Goal: Find specific page/section: Find specific page/section

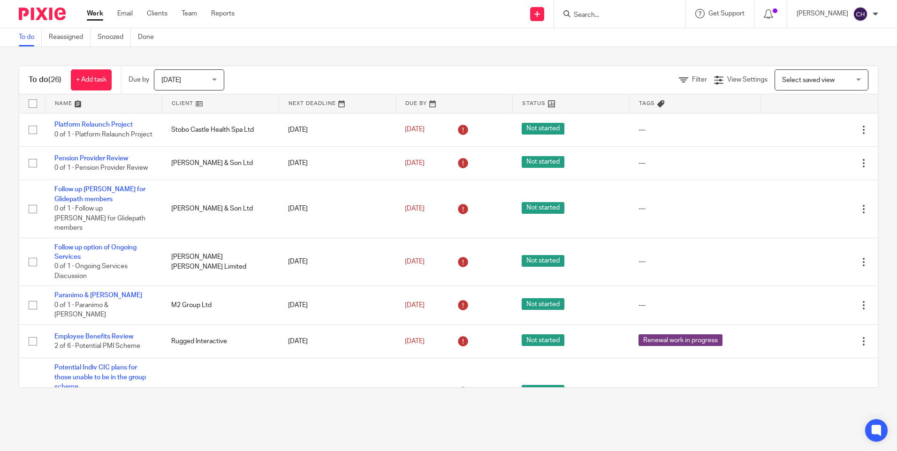
scroll to position [798, 0]
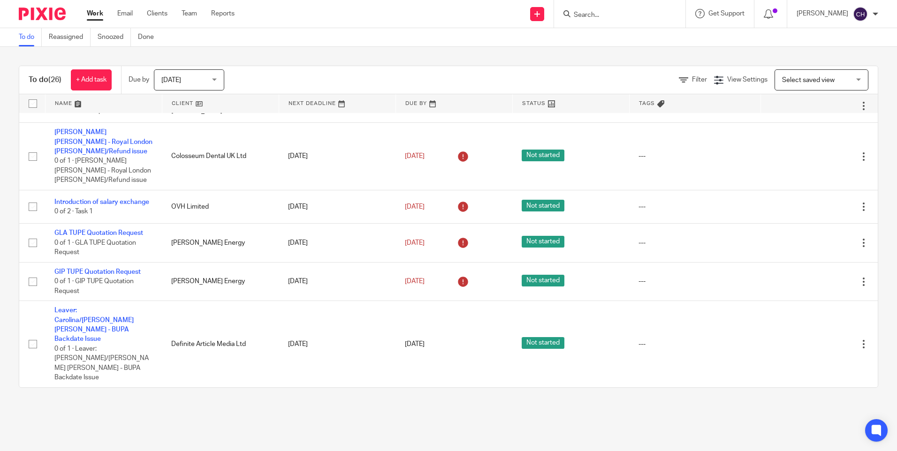
click at [600, 14] on input "Search" at bounding box center [615, 15] width 84 height 8
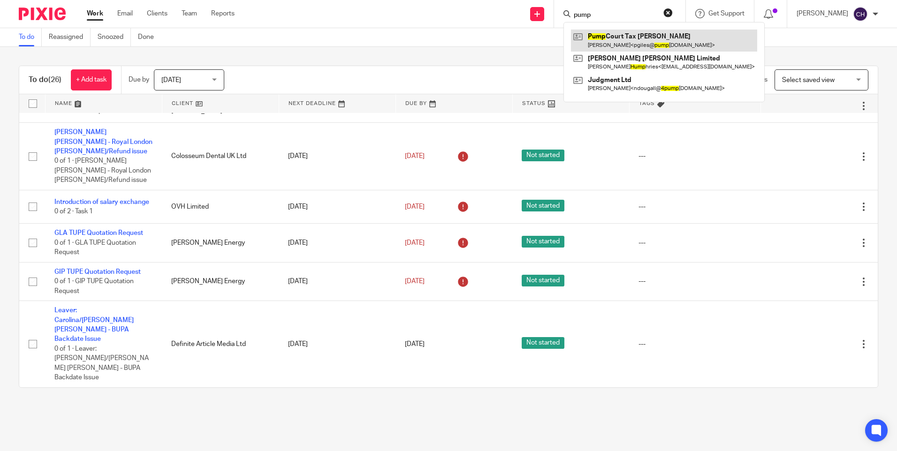
type input "pump"
click at [604, 32] on link at bounding box center [664, 41] width 186 height 22
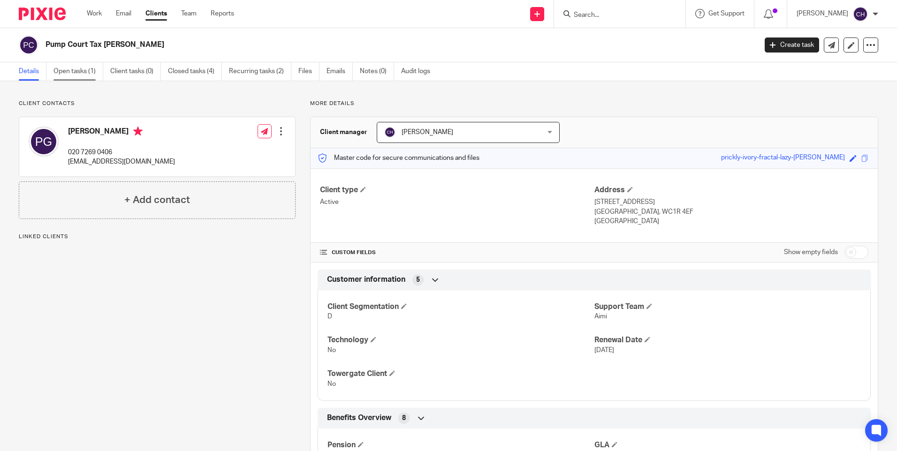
click at [78, 66] on link "Open tasks (1)" at bounding box center [78, 71] width 50 height 18
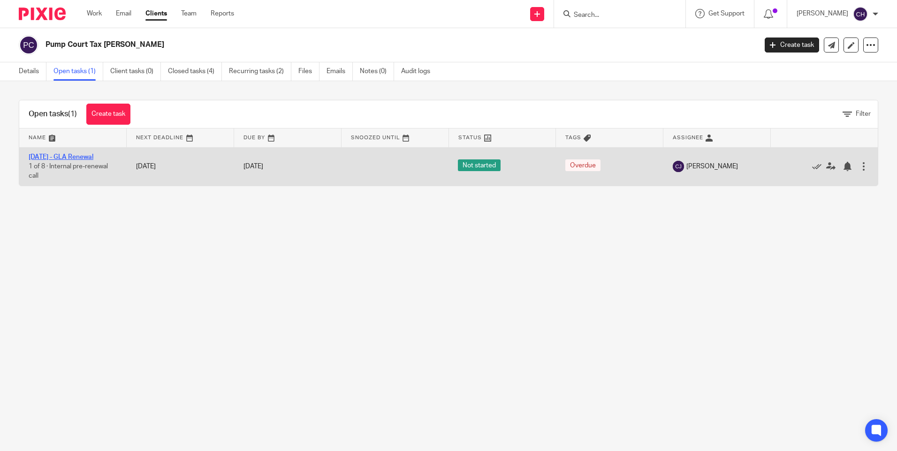
click at [76, 157] on link "[DATE] - GLA Renewal" at bounding box center [61, 157] width 65 height 7
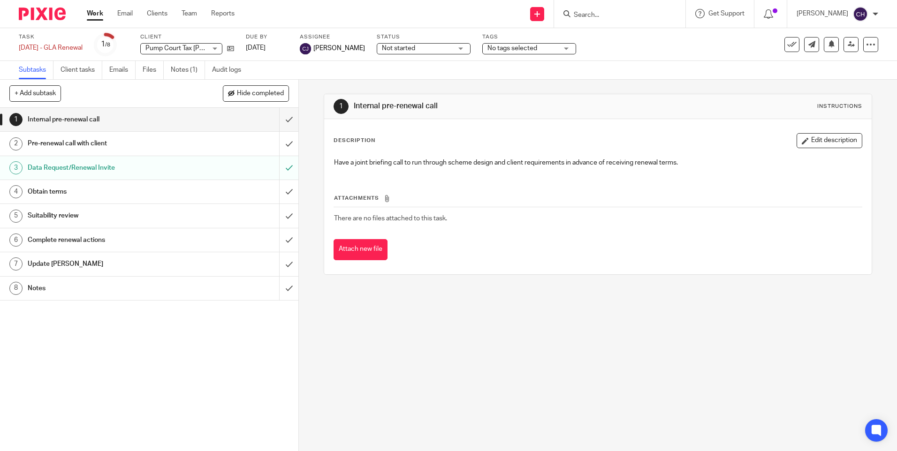
click at [49, 291] on h1 "Notes" at bounding box center [108, 289] width 161 height 14
